Goal: Check status: Check status

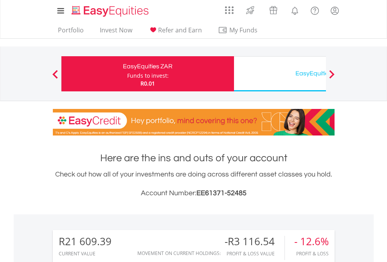
scroll to position [75, 123]
click at [127, 74] on div "Funds to invest:" at bounding box center [147, 76] width 41 height 8
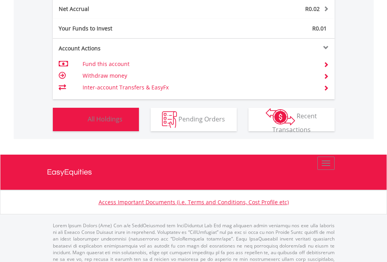
click at [88, 123] on span "All Holdings" at bounding box center [105, 119] width 35 height 9
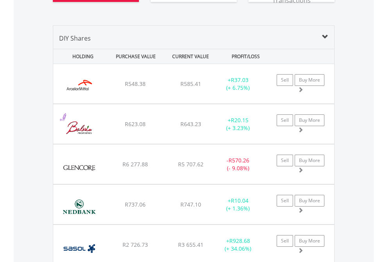
scroll to position [885, 0]
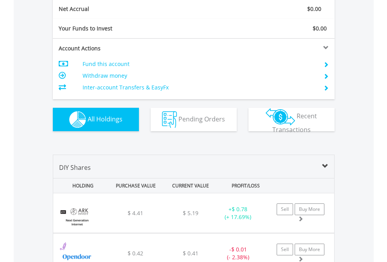
scroll to position [885, 0]
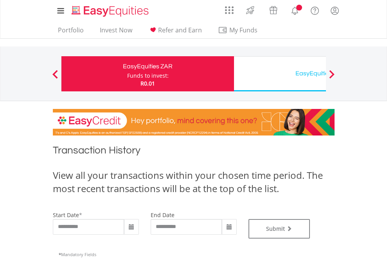
type input "**********"
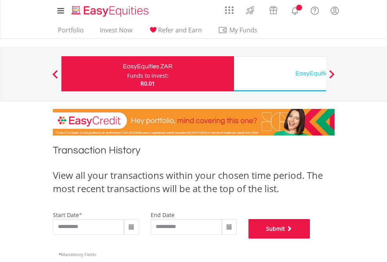
click at [310, 239] on button "Submit" at bounding box center [279, 229] width 62 height 20
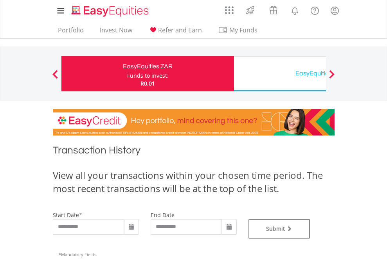
click at [279, 74] on div "EasyEquities USD" at bounding box center [319, 73] width 163 height 11
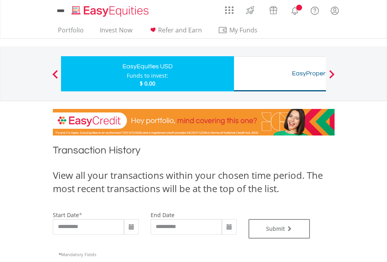
type input "**********"
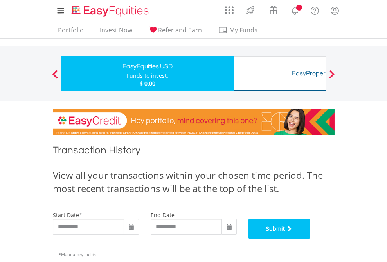
click at [310, 239] on button "Submit" at bounding box center [279, 229] width 62 height 20
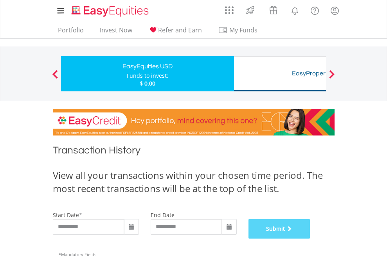
scroll to position [317, 0]
